Goal: Check status: Check status

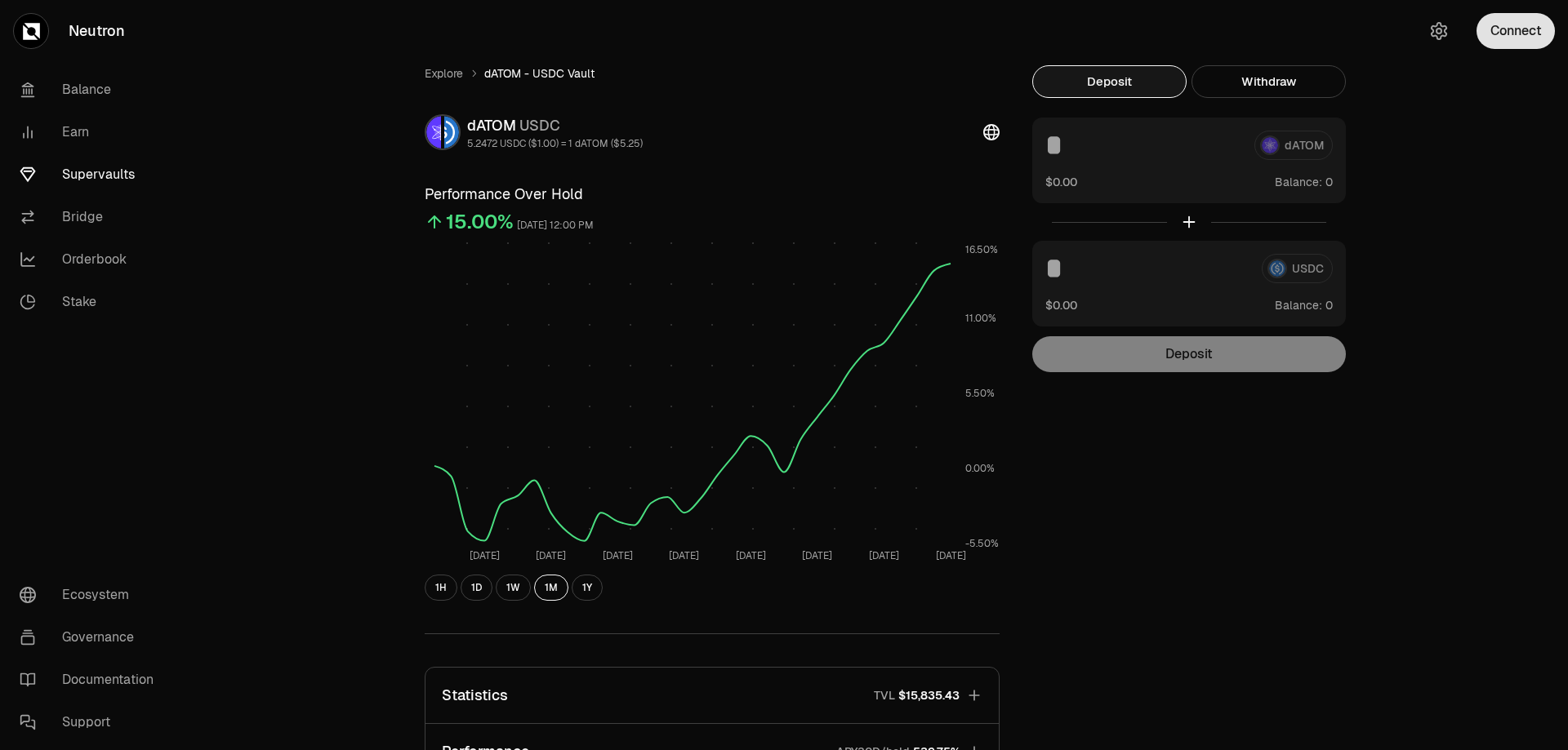
click at [1509, 32] on button "Connect" at bounding box center [1516, 31] width 78 height 36
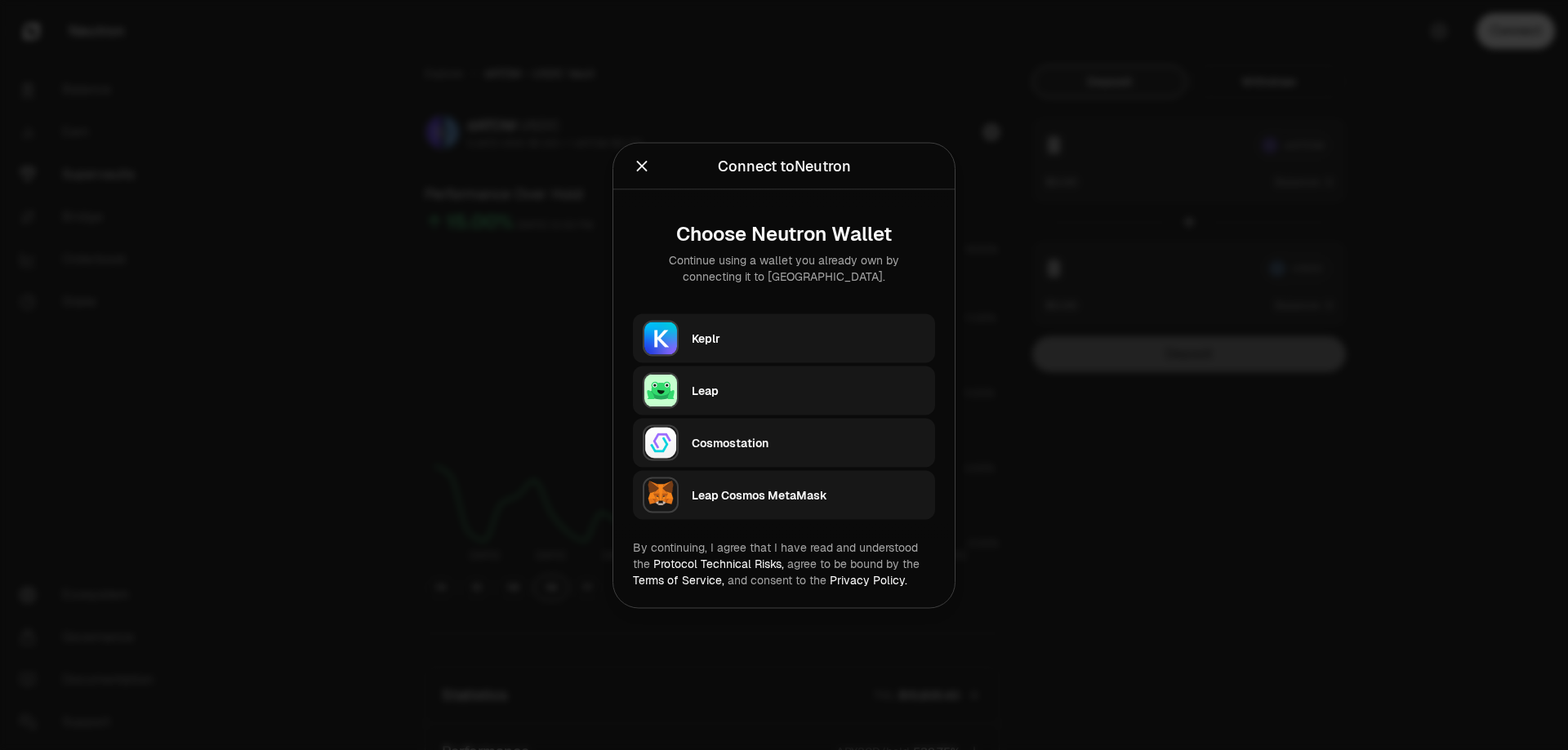
click at [715, 338] on div "Keplr" at bounding box center [808, 337] width 233 height 16
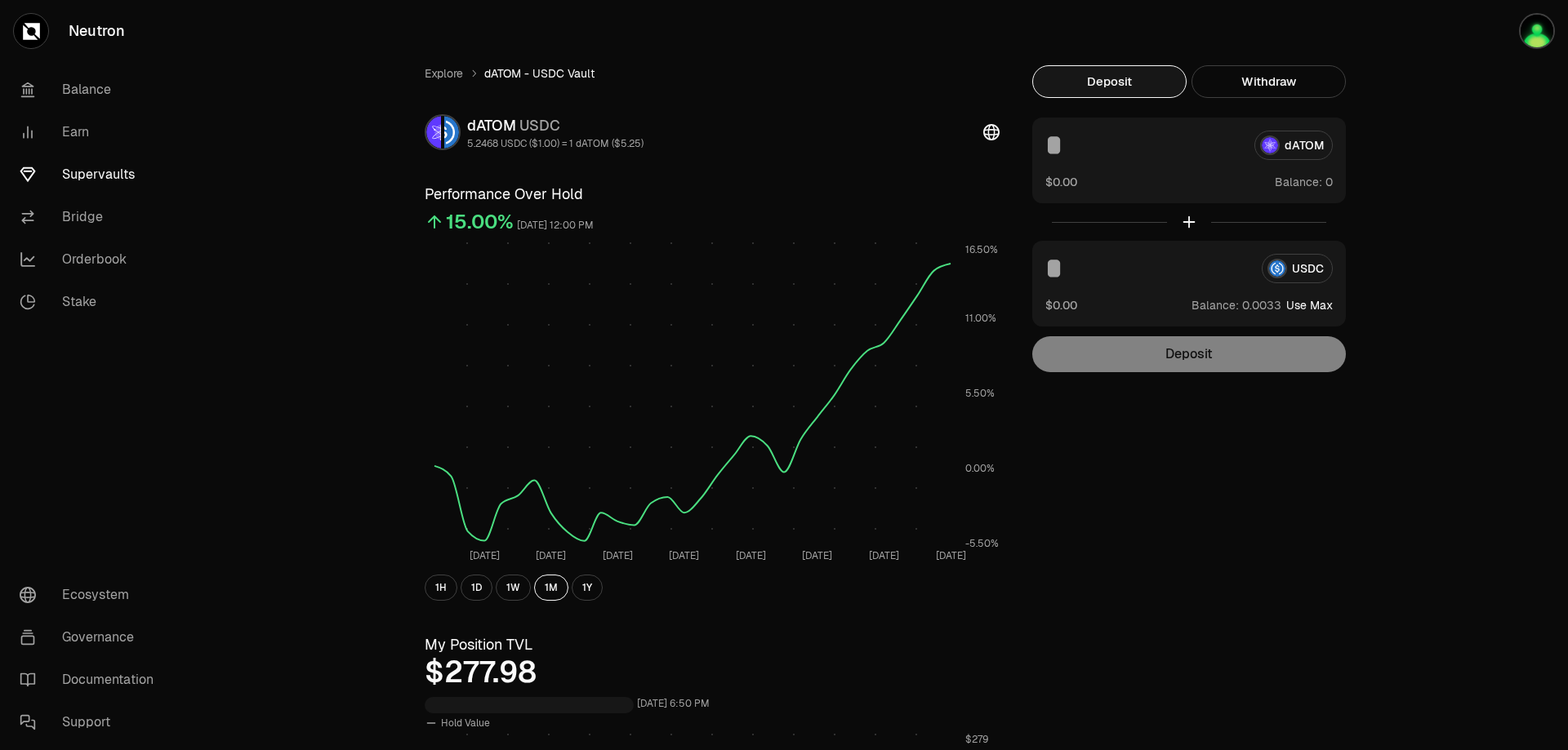
scroll to position [190, 0]
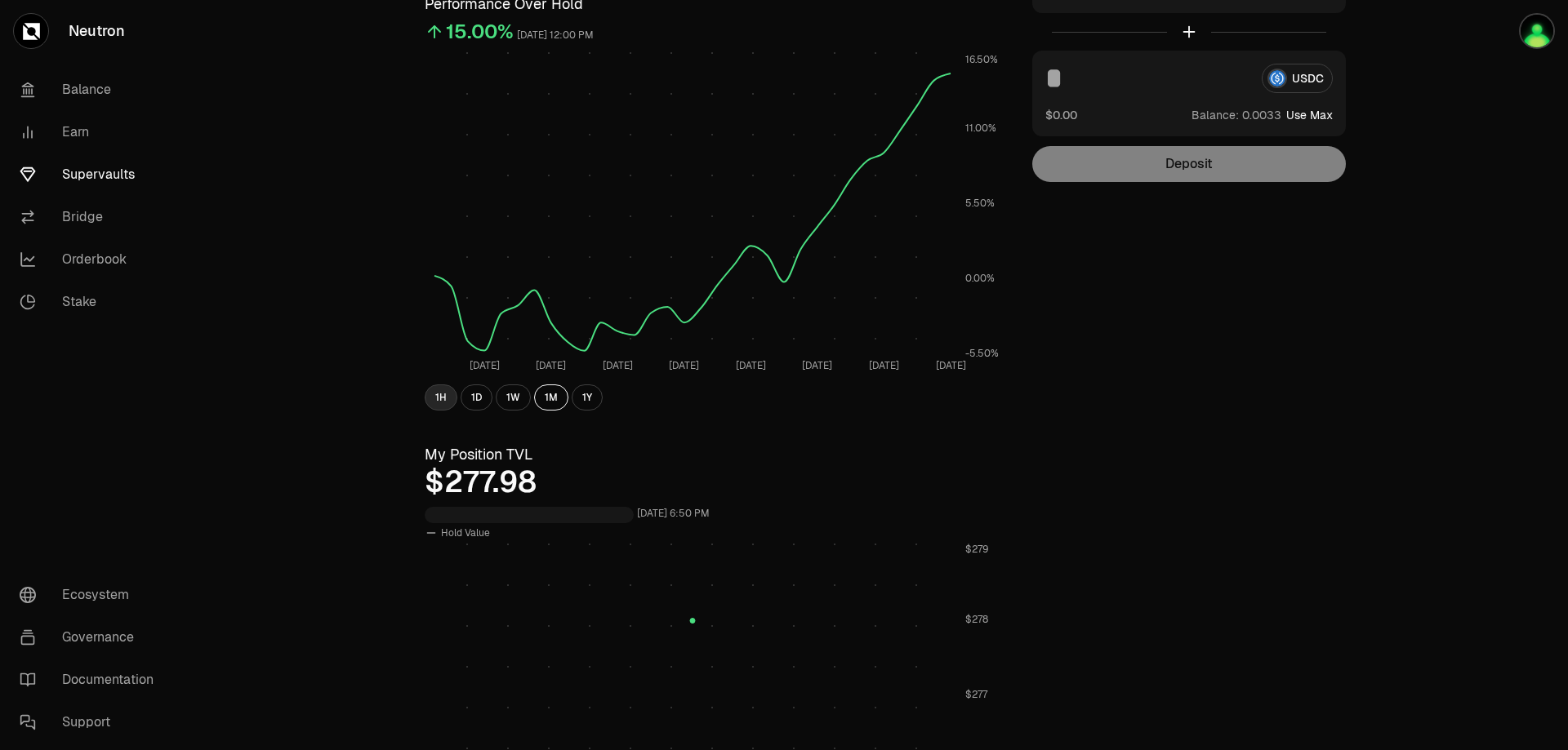
click at [436, 397] on button "1H" at bounding box center [441, 398] width 32 height 26
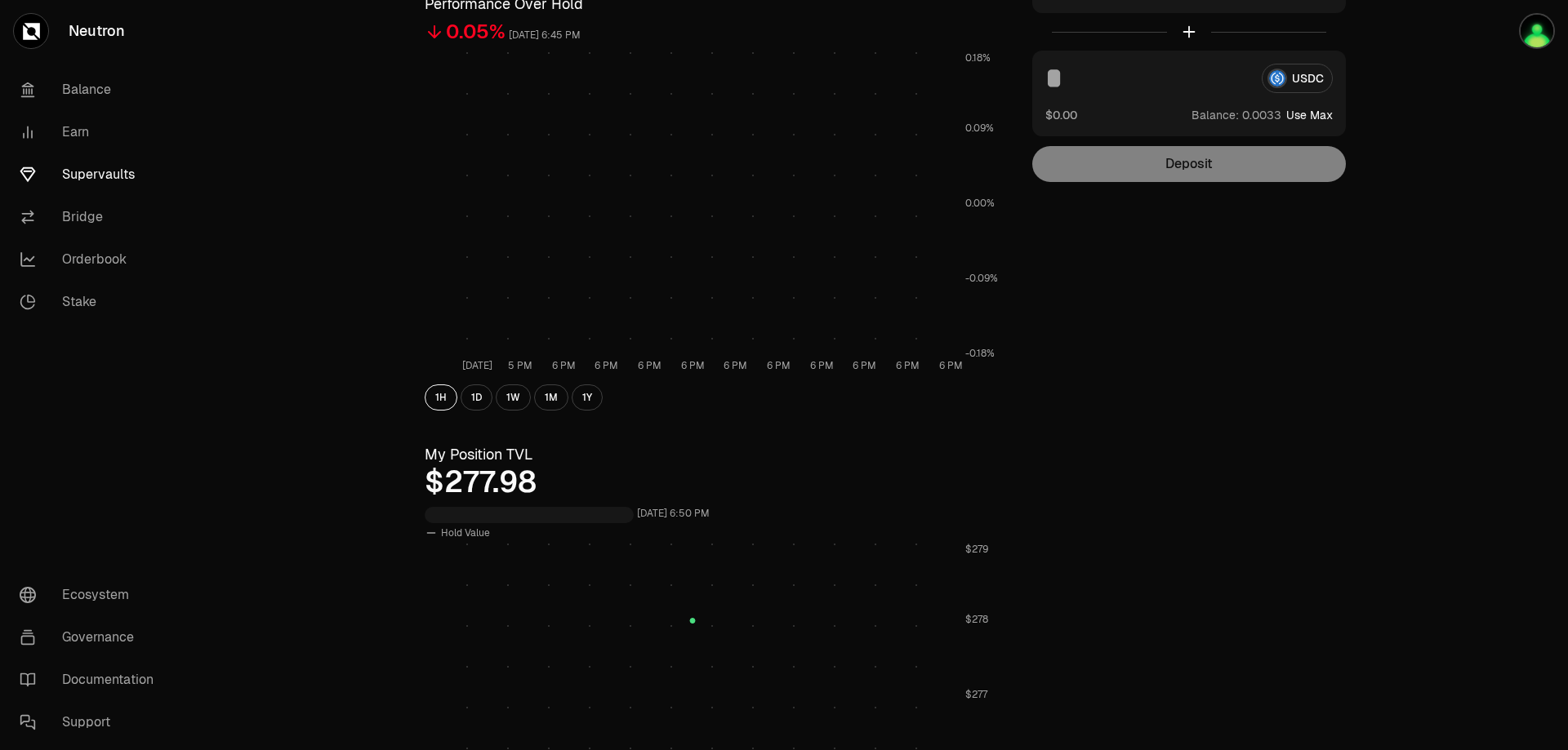
scroll to position [381, 0]
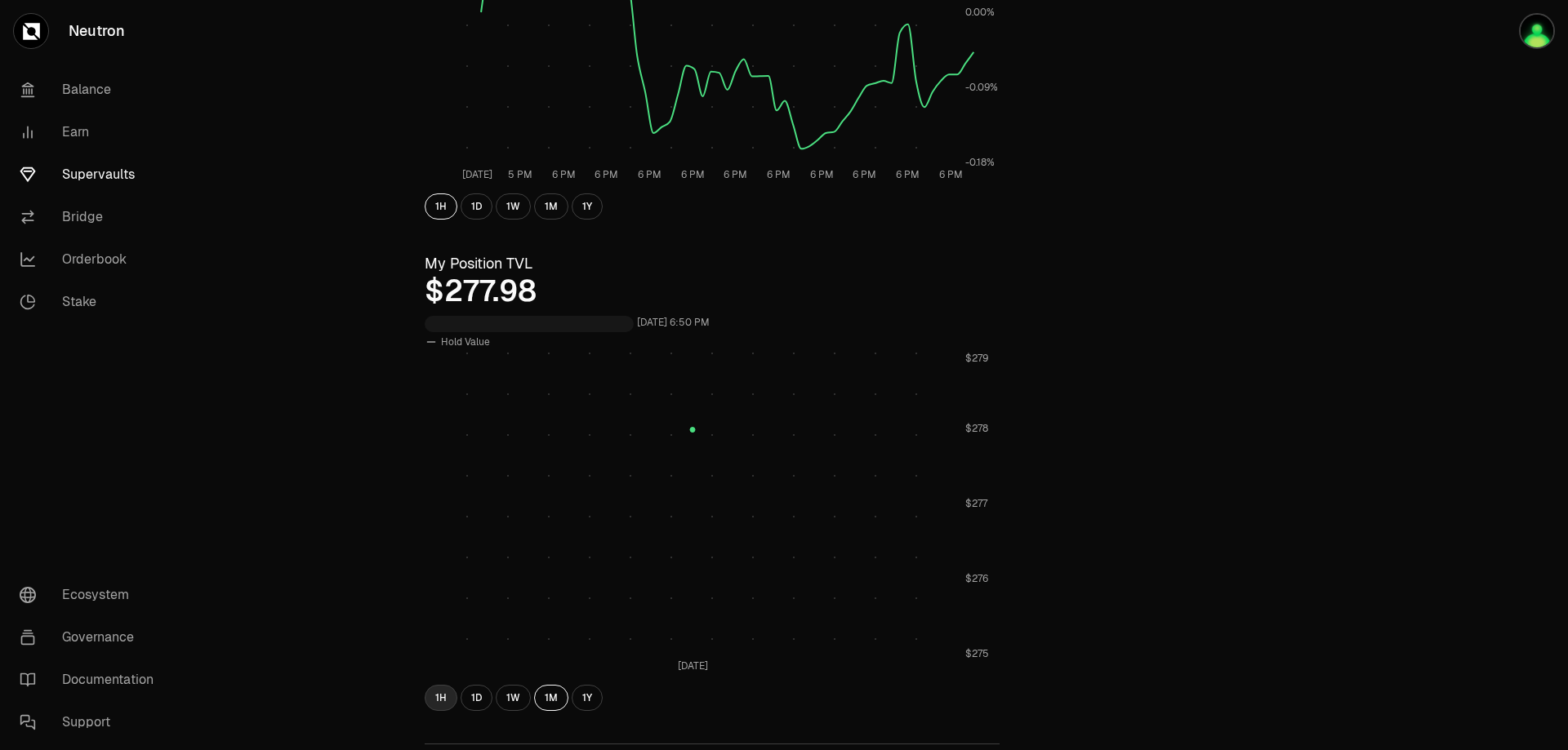
click at [433, 704] on button "1H" at bounding box center [441, 698] width 32 height 26
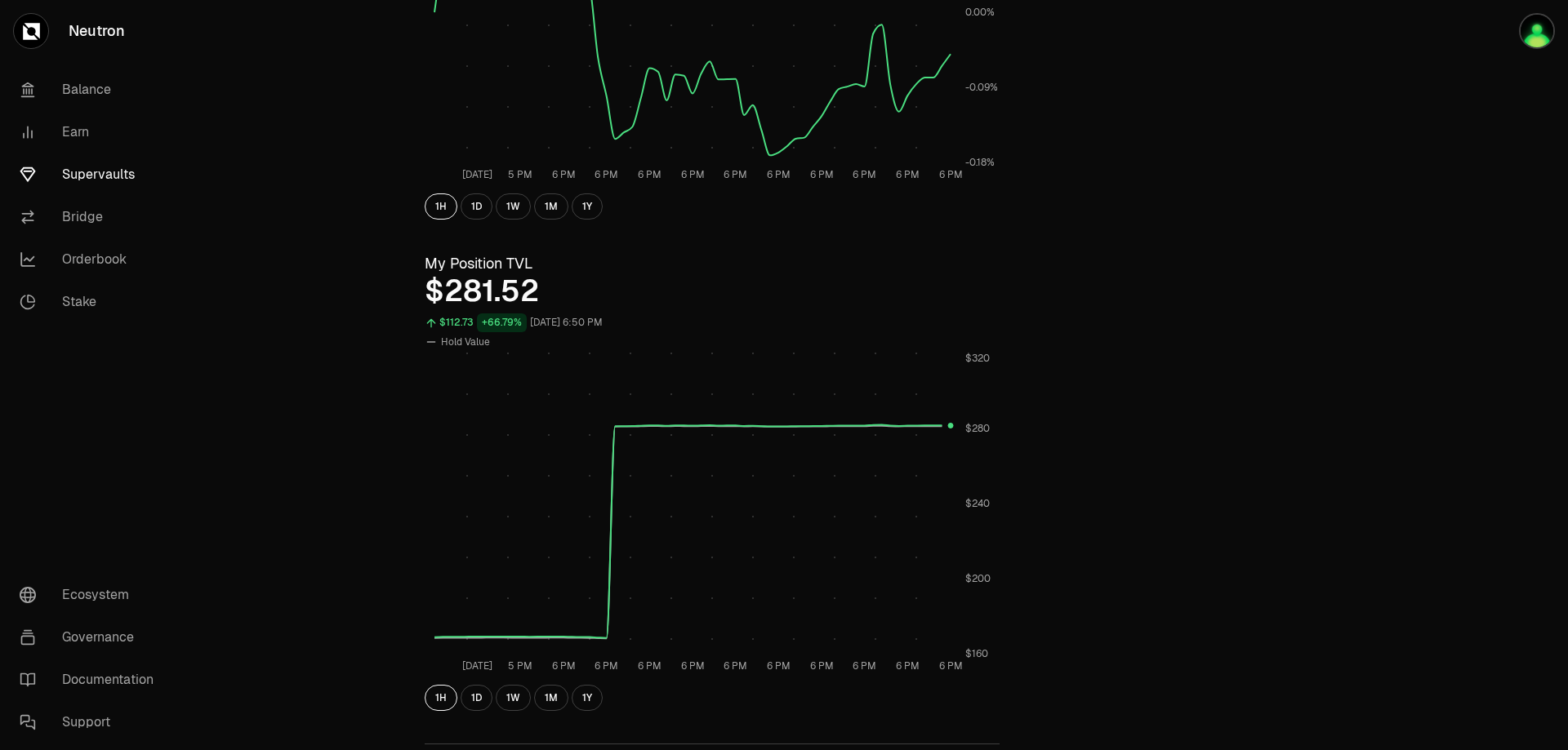
scroll to position [0, 0]
